Goal: Check status: Check status

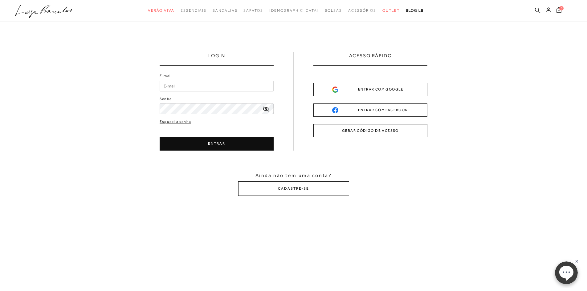
click at [224, 87] on input "E-mail" at bounding box center [217, 86] width 114 height 11
type input "[EMAIL_ADDRESS][DOMAIN_NAME]"
click at [187, 142] on button "ENTRAR" at bounding box center [217, 144] width 114 height 14
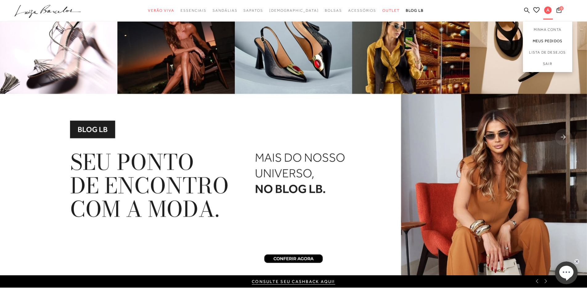
click at [549, 40] on link "Meus Pedidos" at bounding box center [547, 40] width 49 height 11
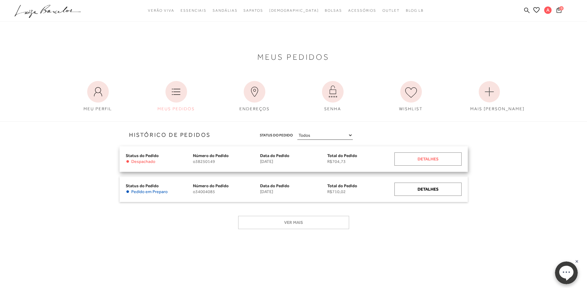
click at [415, 160] on div "Detalhes" at bounding box center [428, 159] width 67 height 13
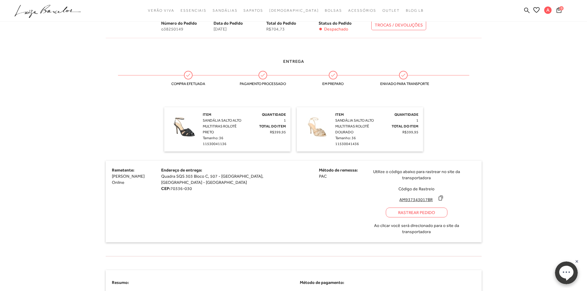
scroll to position [123, 0]
click at [386, 208] on div "Rastrear Pedido" at bounding box center [417, 213] width 62 height 10
click at [438, 195] on icon at bounding box center [441, 198] width 6 height 6
click at [548, 64] on link "Sair" at bounding box center [547, 65] width 49 height 14
